Goal: Answer question/provide support

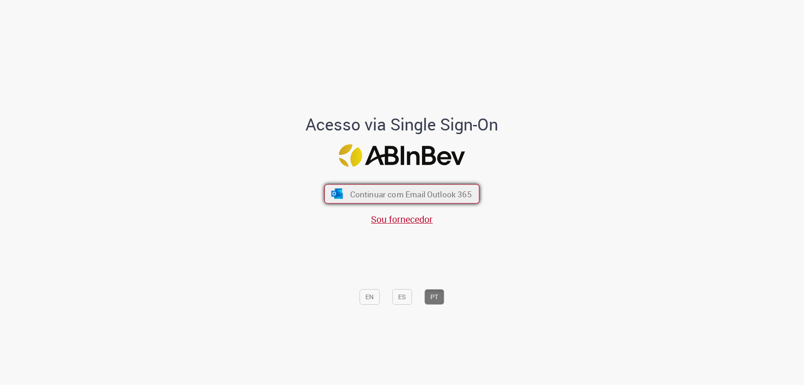
click at [445, 188] on span "Continuar com Email Outlook 365" at bounding box center [411, 193] width 122 height 11
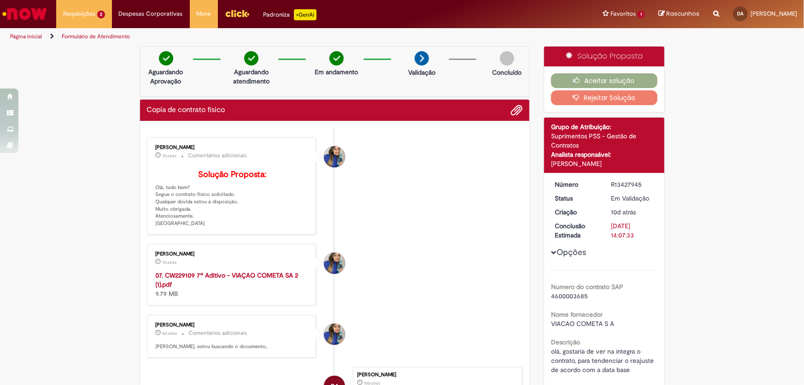
scroll to position [41, 0]
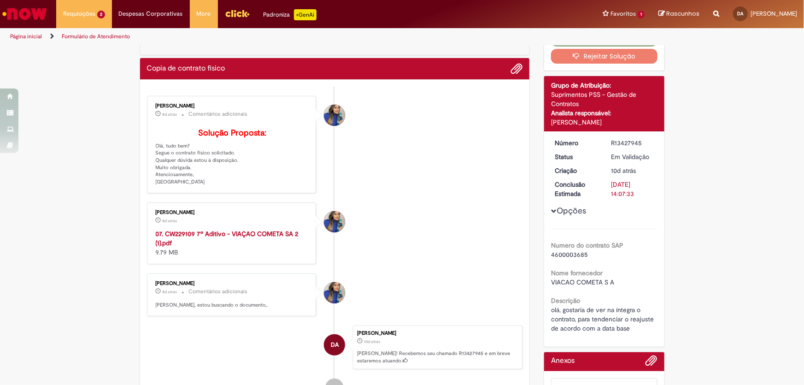
click at [214, 245] on strong "07. CW229109 7º Aditivo - VIAÇAO COMETA SA 2 (1).pdf" at bounding box center [227, 238] width 143 height 18
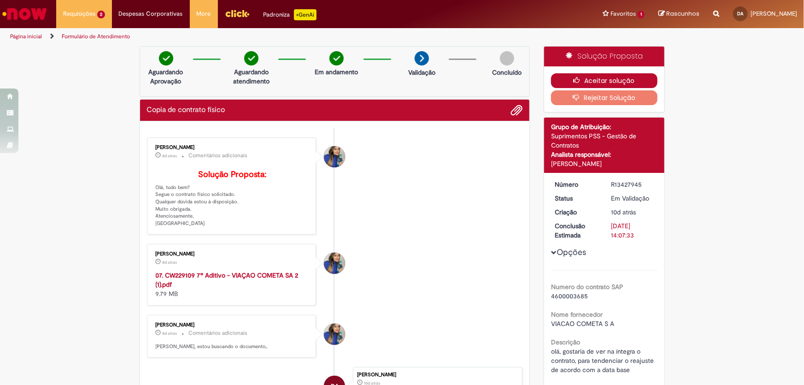
click at [613, 81] on button "Aceitar solução" at bounding box center [604, 80] width 106 height 15
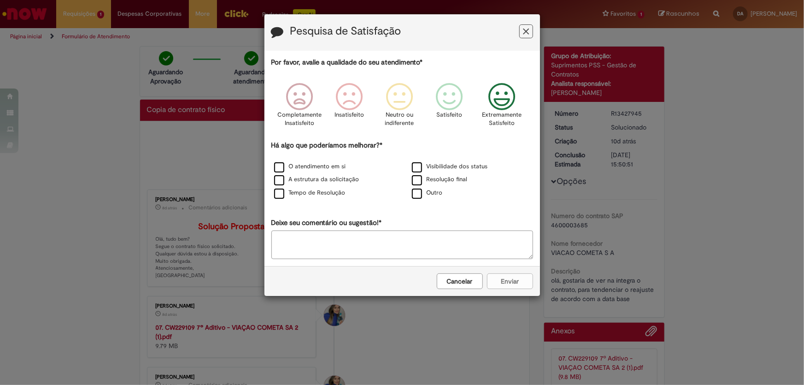
click at [512, 101] on icon "Feedback" at bounding box center [501, 97] width 35 height 28
click at [507, 122] on p "Extremamente Satisfeito" at bounding box center [502, 119] width 40 height 17
click at [421, 184] on label "Resolução final" at bounding box center [440, 179] width 56 height 9
click at [417, 182] on label "Resolução final" at bounding box center [440, 179] width 56 height 9
click at [413, 197] on label "Outro" at bounding box center [427, 192] width 31 height 9
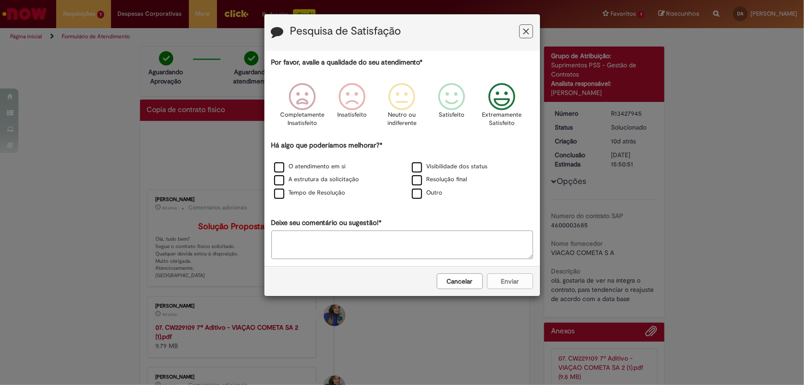
click at [403, 235] on textarea "Deixe seu comentário ou sugestão!*" at bounding box center [402, 244] width 262 height 29
drag, startPoint x: 524, startPoint y: 281, endPoint x: 500, endPoint y: 271, distance: 25.6
click at [523, 281] on div "Cancelar Enviar" at bounding box center [401, 281] width 275 height 30
click at [473, 250] on textarea "Deixe seu comentário ou sugestão!*" at bounding box center [402, 244] width 262 height 29
type textarea "***"
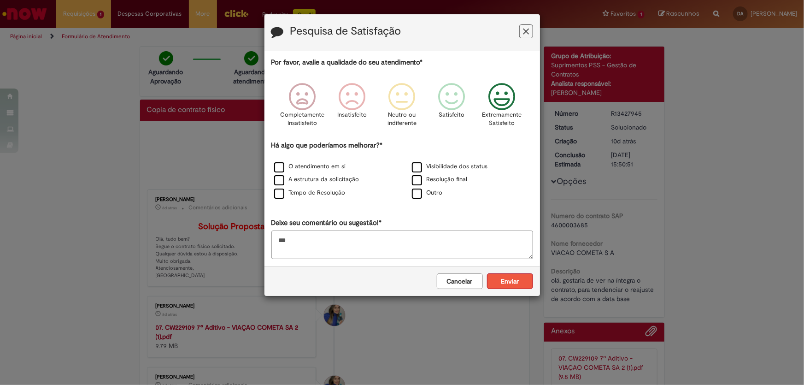
click at [511, 280] on button "Enviar" at bounding box center [510, 281] width 46 height 16
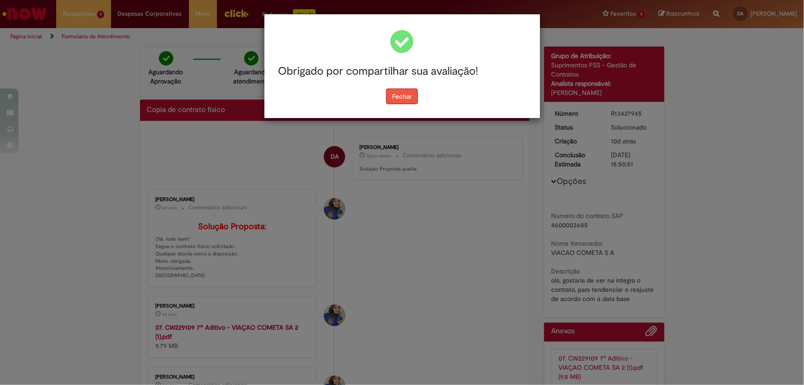
click at [405, 101] on button "Fechar" at bounding box center [402, 96] width 32 height 16
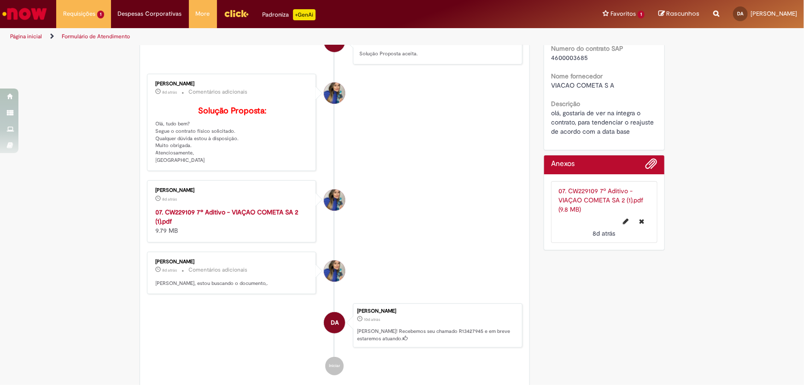
scroll to position [125, 0]
